Goal: Task Accomplishment & Management: Manage account settings

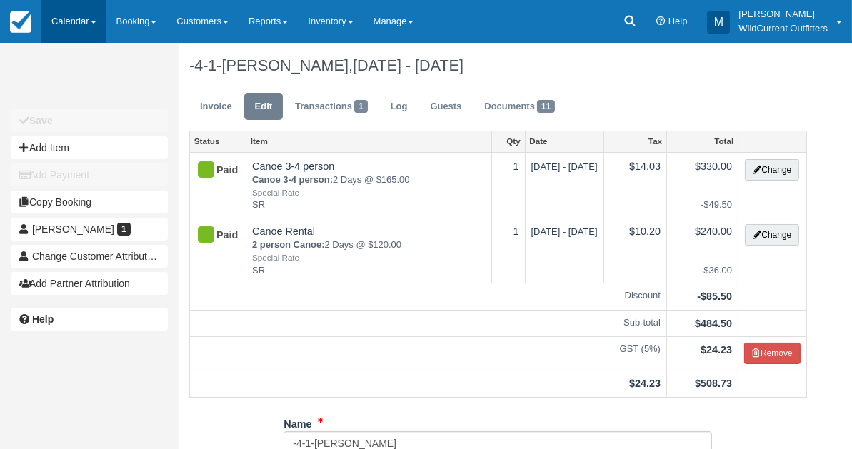
click at [59, 21] on link "Calendar" at bounding box center [73, 21] width 65 height 43
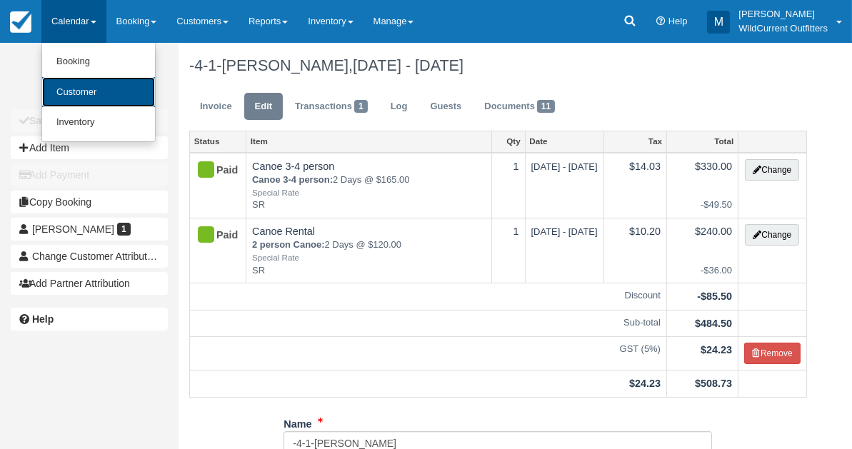
click at [64, 96] on link "Customer" at bounding box center [98, 92] width 113 height 31
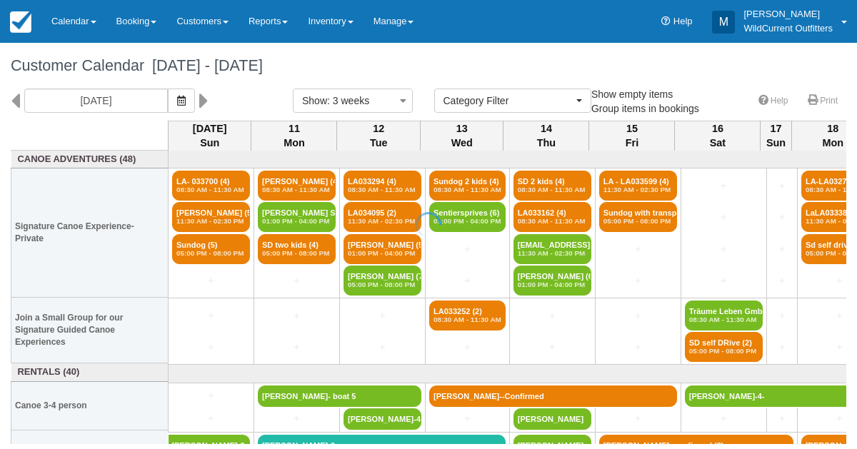
select select
click at [186, 96] on icon "button" at bounding box center [181, 101] width 9 height 10
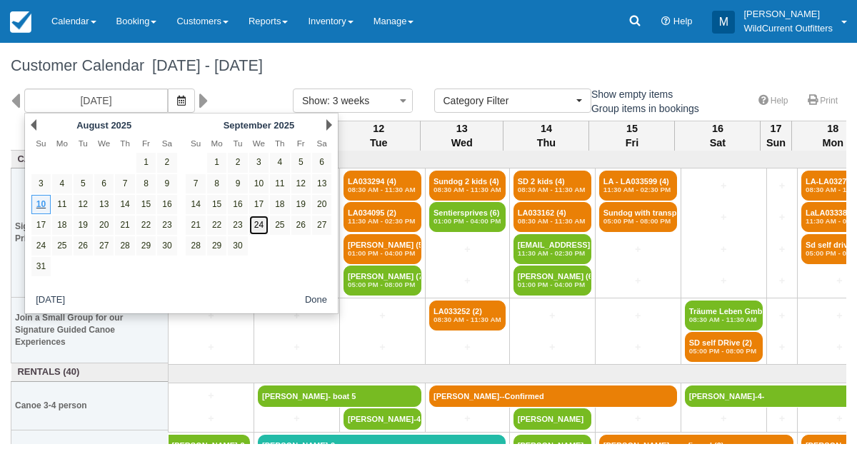
click at [257, 219] on link "24" at bounding box center [258, 225] width 19 height 19
type input "[DATE]"
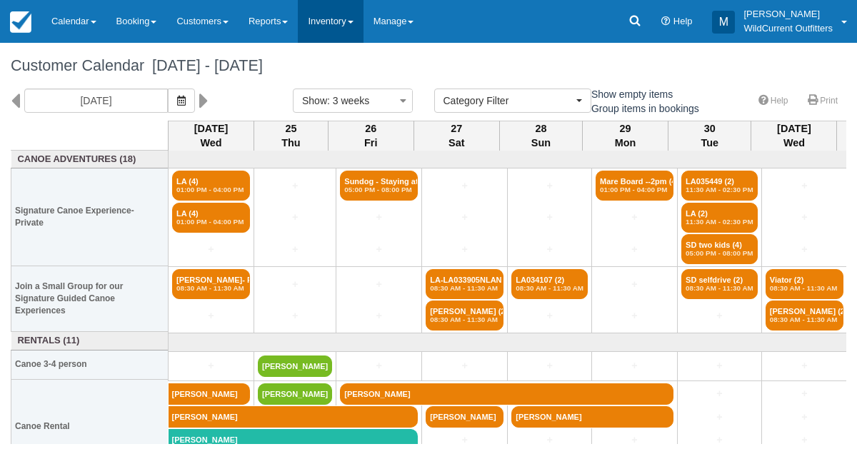
scroll to position [30, 0]
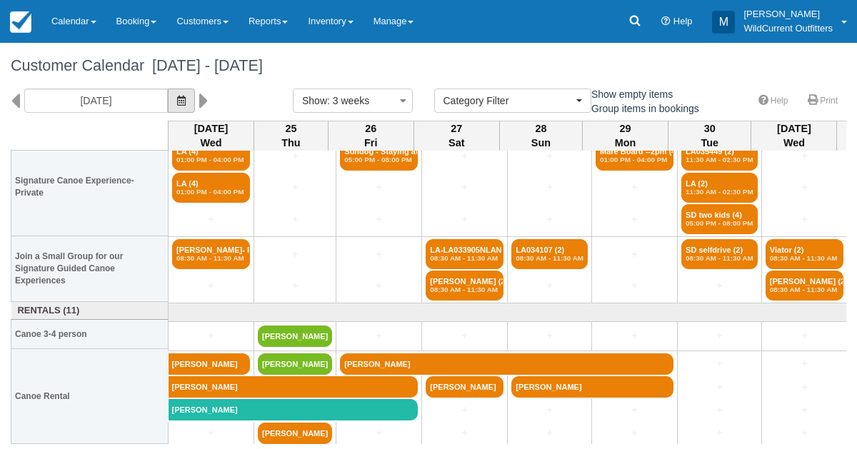
click at [195, 109] on button "button" at bounding box center [181, 101] width 27 height 24
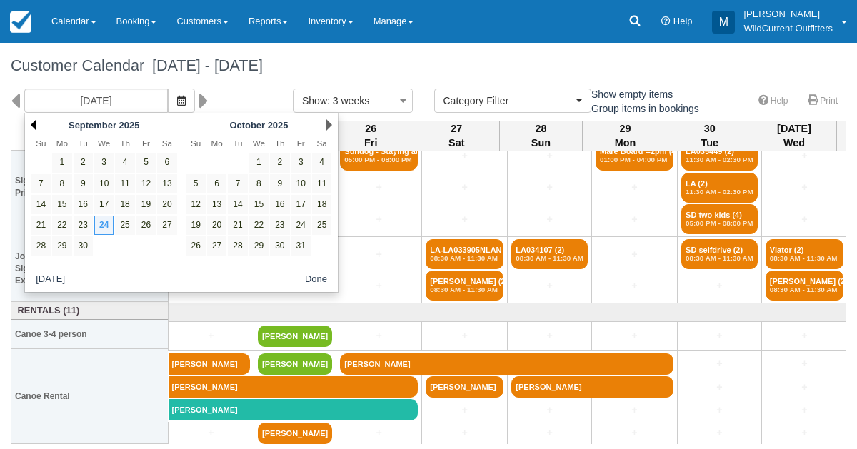
click at [31, 124] on link "Prev" at bounding box center [34, 124] width 6 height 11
